Goal: Use online tool/utility: Utilize a website feature to perform a specific function

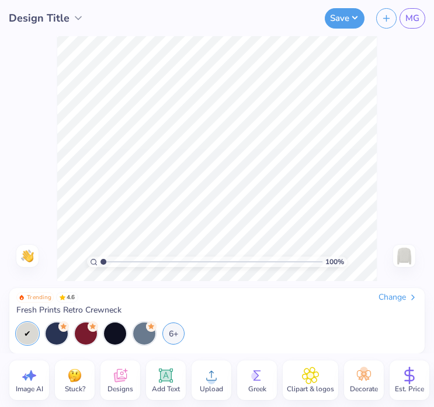
click at [209, 382] on circle at bounding box center [211, 380] width 8 height 8
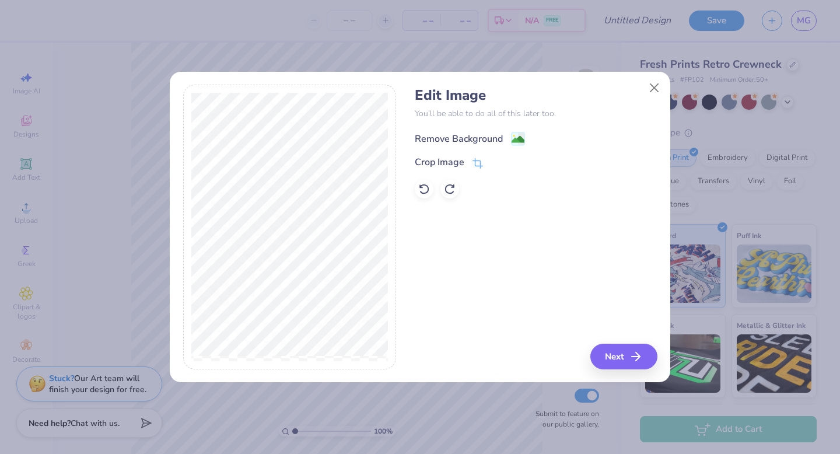
click at [516, 140] on image at bounding box center [518, 139] width 13 height 13
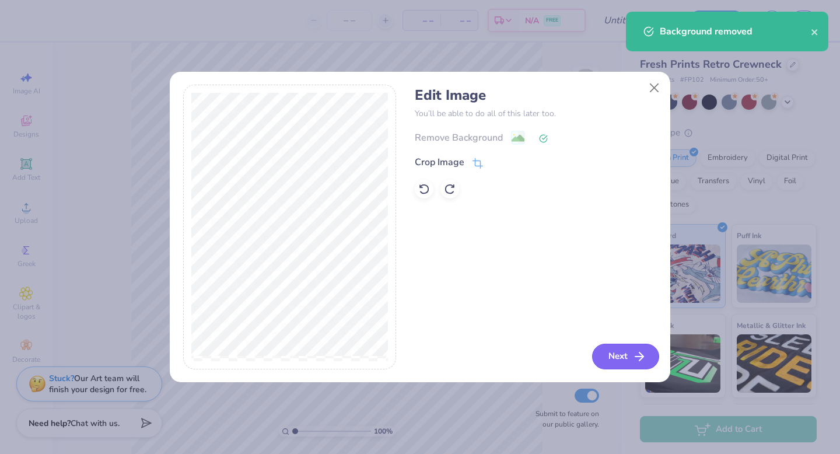
click at [614, 354] on button "Next" at bounding box center [625, 357] width 67 height 26
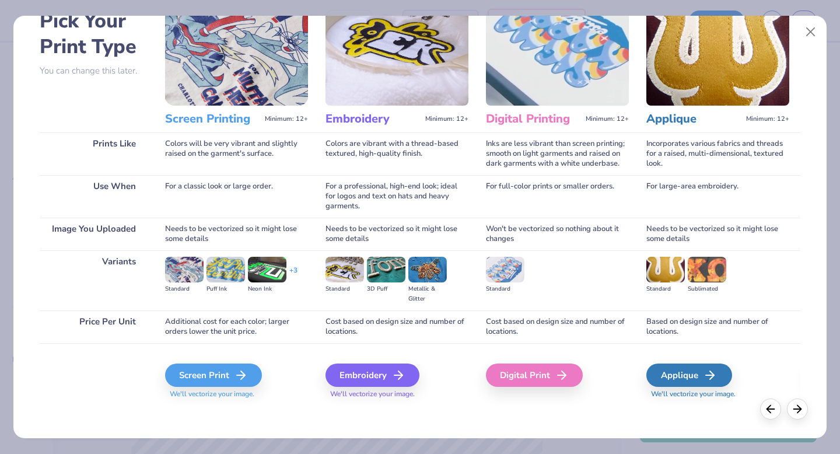
scroll to position [69, 0]
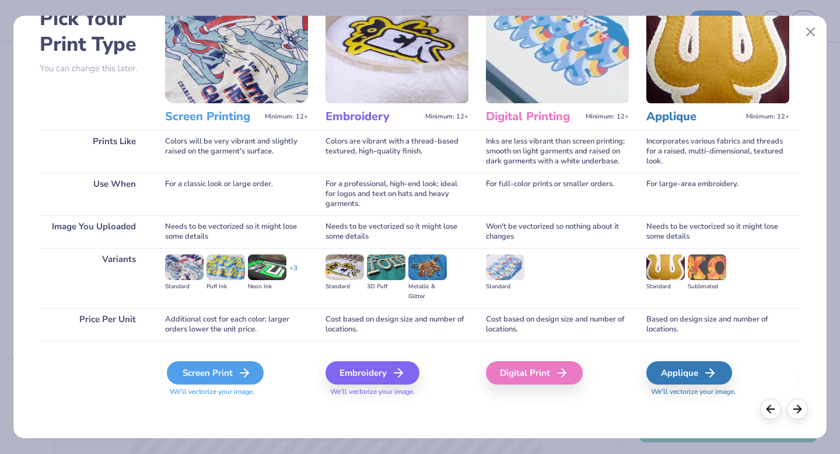
click at [221, 368] on div "Screen Print" at bounding box center [215, 372] width 97 height 23
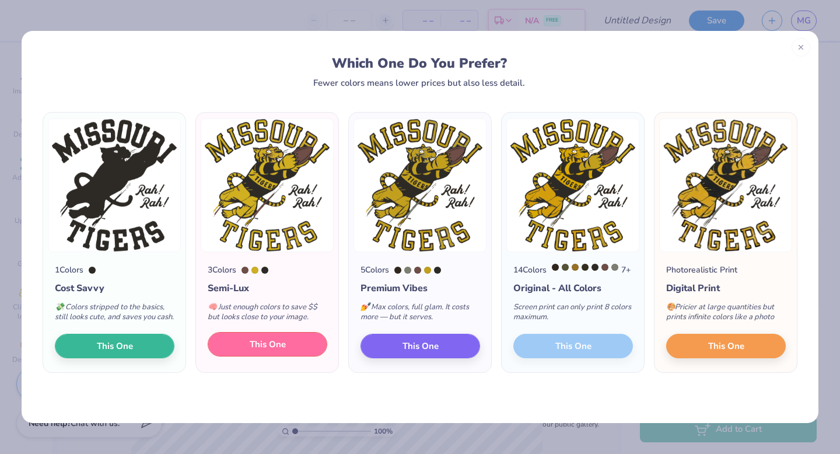
click at [250, 351] on span "This One" at bounding box center [268, 344] width 36 height 13
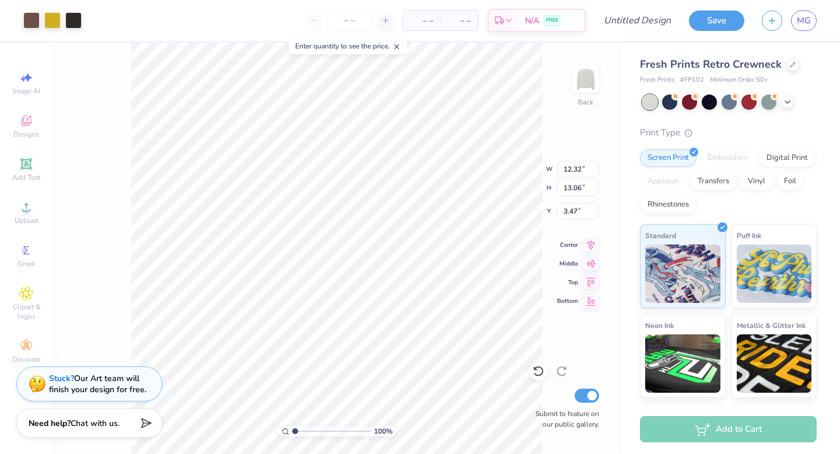
type input "9.93"
type input "10.53"
type input "2.20"
type input "11.86"
type input "12.56"
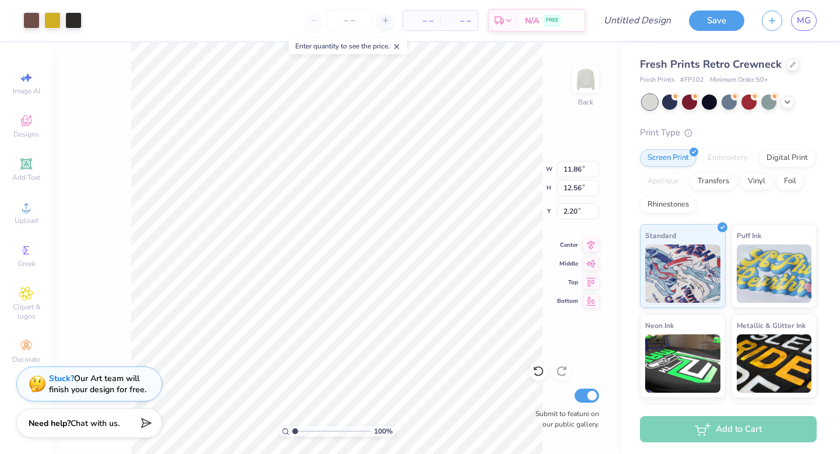
type input "2.24"
type input "1.02"
type input "1.64"
